Goal: Task Accomplishment & Management: Use online tool/utility

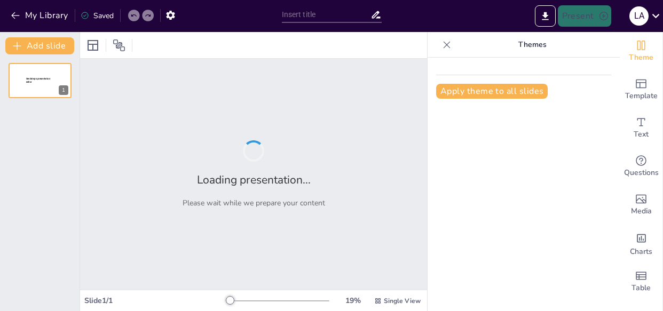
type input "Lenguajes de programacion"
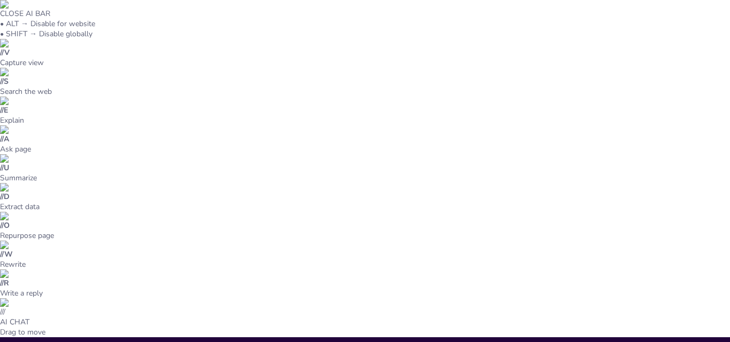
scroll to position [89, 0]
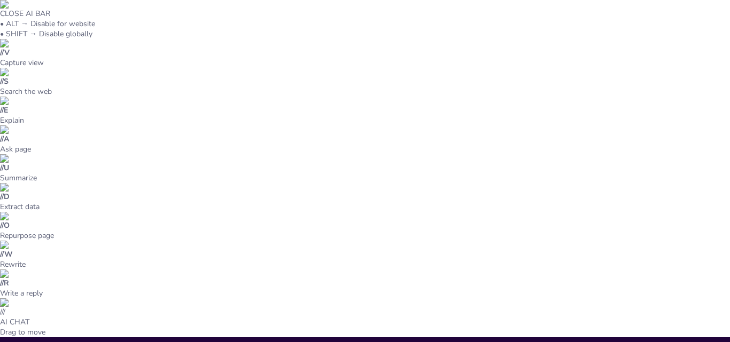
scroll to position [413, 0]
type textarea "Las entradas son fundamentales para el funcionamiento de cualquier sistema de i…"
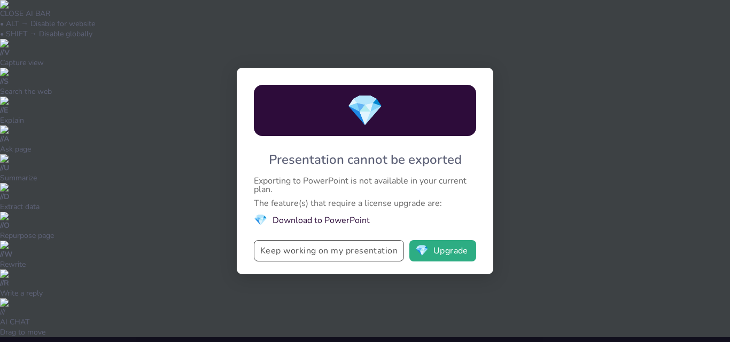
click at [378, 253] on button "Keep working on my presentation" at bounding box center [329, 250] width 150 height 21
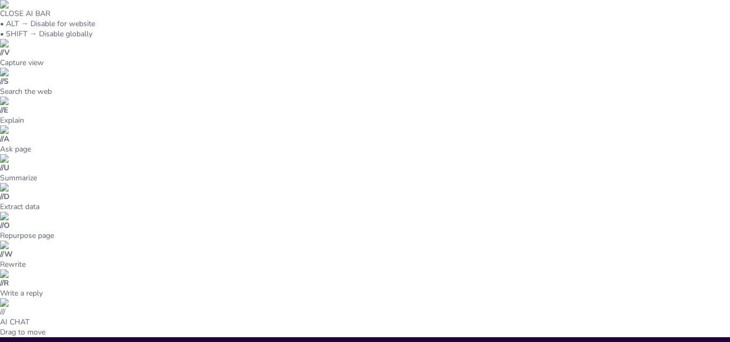
click at [663, 21] on div at bounding box center [365, 171] width 730 height 342
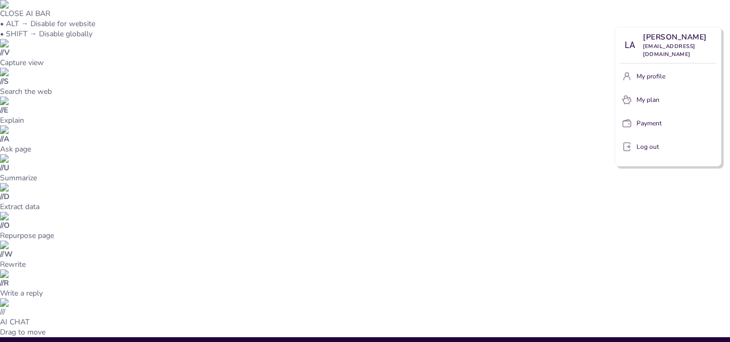
click at [215, 36] on div at bounding box center [365, 171] width 730 height 342
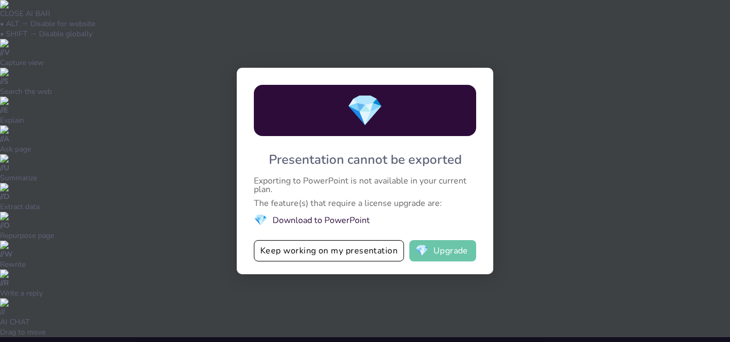
click at [428, 252] on span "💎" at bounding box center [421, 251] width 13 height 11
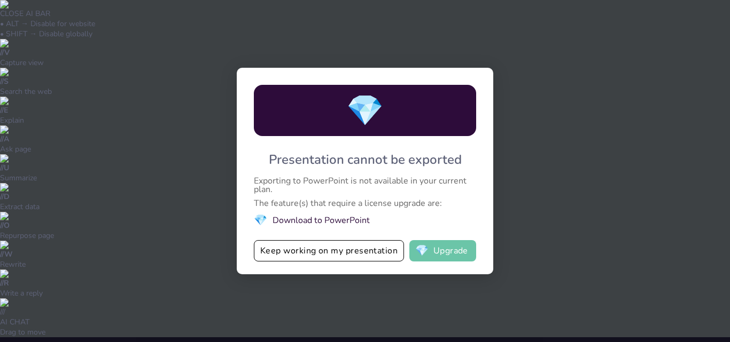
click at [433, 256] on button "💎 Upgrade" at bounding box center [442, 250] width 67 height 21
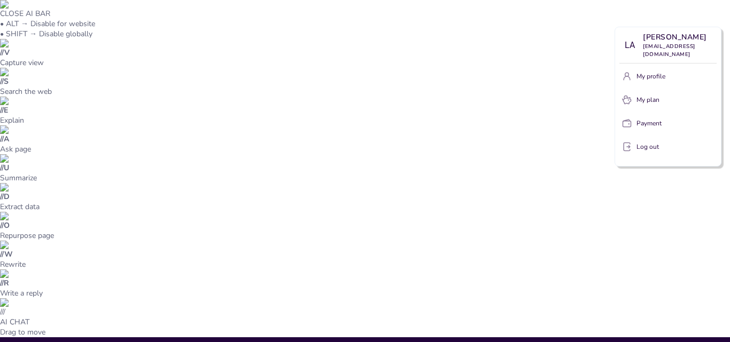
click at [663, 210] on div at bounding box center [365, 171] width 730 height 342
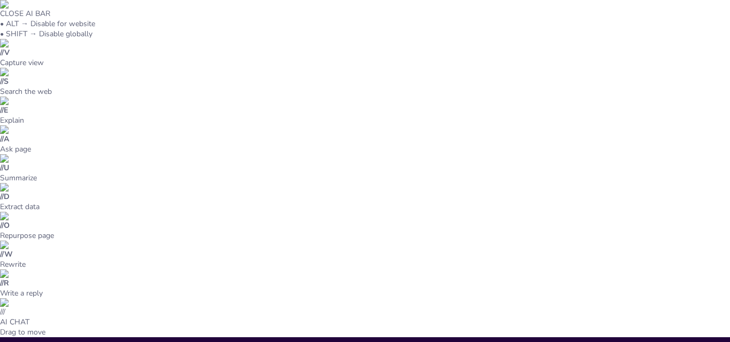
scroll to position [2, 0]
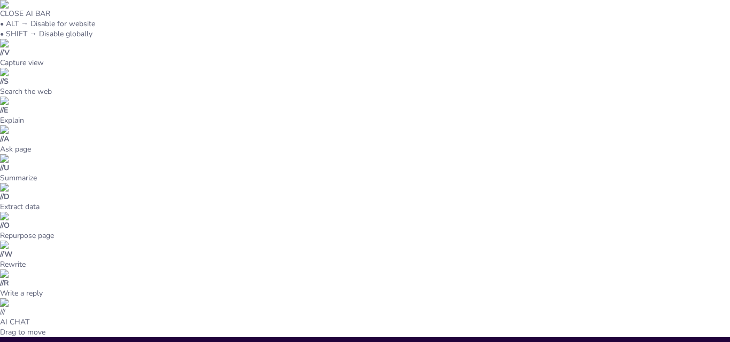
type input "Lenguajes de programacion"
click at [641, 44] on li "PREVIEW_PRESENTATION" at bounding box center [668, 39] width 102 height 17
type input "Lenguajes de programacion"
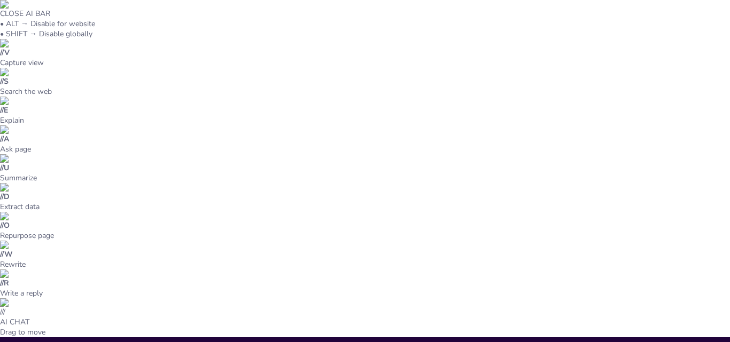
click at [655, 68] on li "Play presentation" at bounding box center [667, 65] width 84 height 17
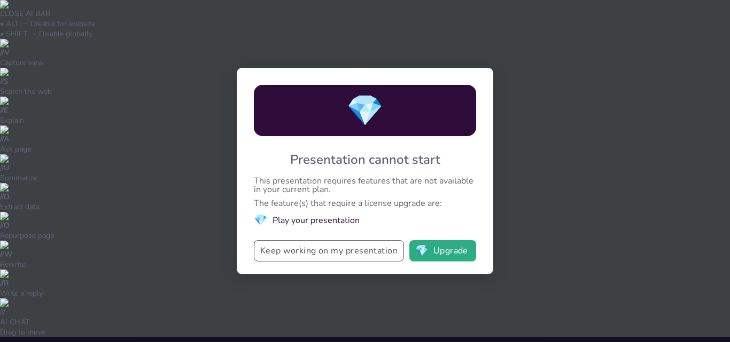
click at [375, 260] on button "Keep working on my presentation" at bounding box center [329, 250] width 150 height 21
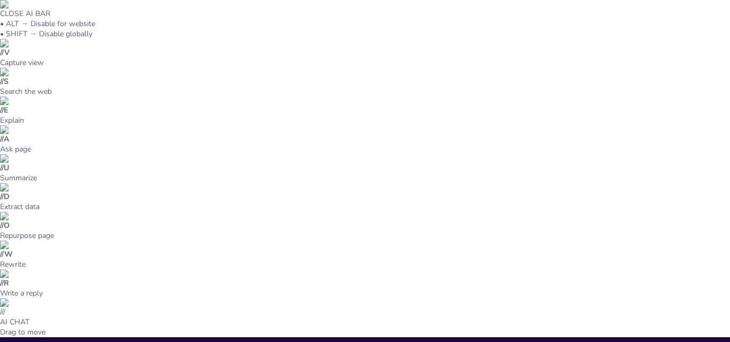
scroll to position [520, 0]
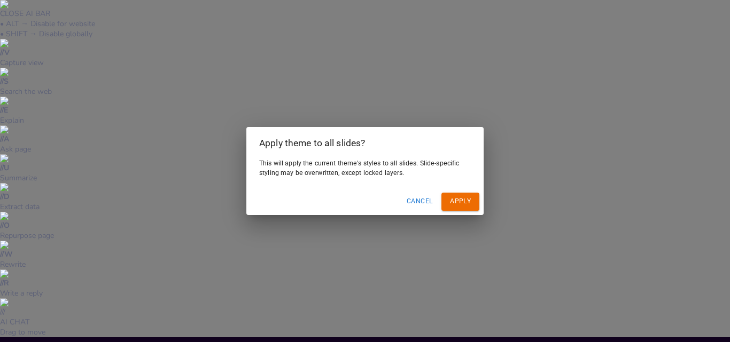
click at [464, 206] on button "Apply" at bounding box center [460, 202] width 38 height 18
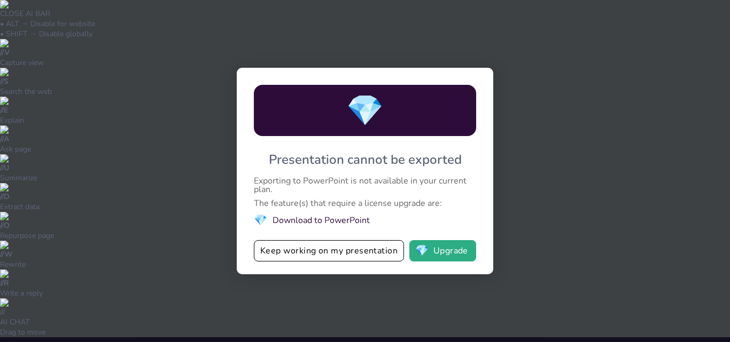
click at [383, 119] on span "💎" at bounding box center [364, 110] width 37 height 41
click at [320, 223] on li "💎 Download to PowerPoint" at bounding box center [365, 220] width 222 height 14
click at [299, 221] on li "💎 Download to PowerPoint" at bounding box center [365, 220] width 222 height 14
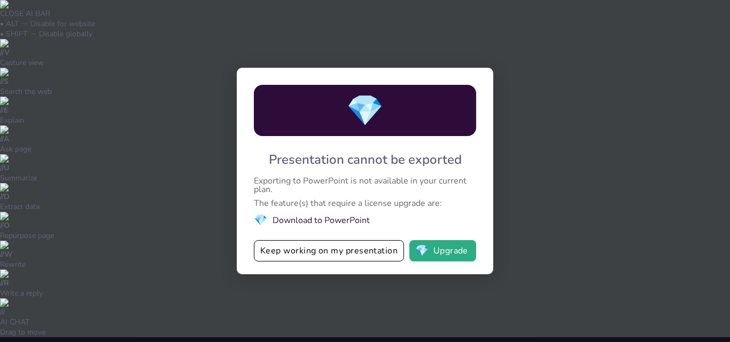
click at [299, 221] on li "💎 Download to PowerPoint" at bounding box center [365, 220] width 222 height 14
click at [525, 101] on div "💎 Presentation cannot be exported Exporting to PowerPoint is not available in y…" at bounding box center [365, 171] width 730 height 342
click at [387, 242] on button "Keep working on my presentation" at bounding box center [329, 250] width 150 height 21
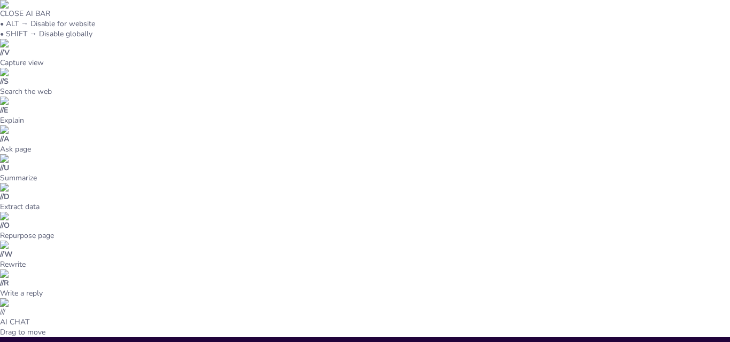
type input "Lenguajes de programacion"
